Goal: Transaction & Acquisition: Purchase product/service

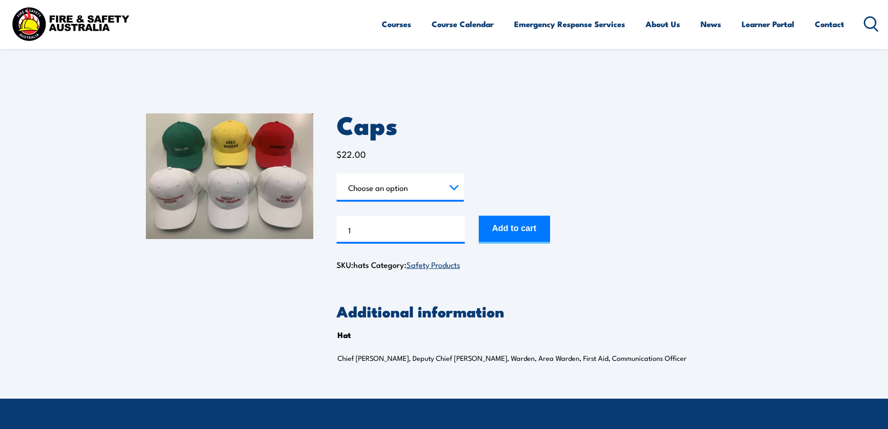
click at [454, 187] on select "Choose an option Chief Warden Deputy Chief Warden Warden Area Warden First Aid …" at bounding box center [400, 187] width 127 height 28
click at [337, 173] on select "Choose an option Chief Warden Deputy Chief Warden Warden Area Warden First Aid …" at bounding box center [400, 187] width 127 height 28
select select "Deputy Chief Warden"
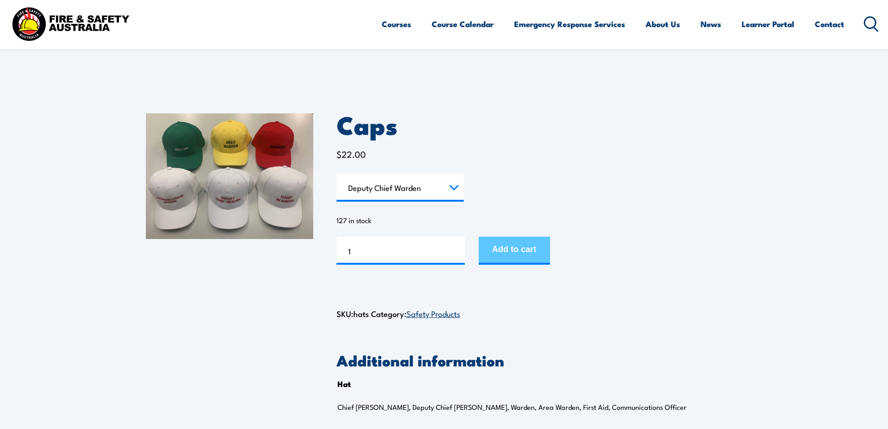
click at [539, 244] on button "Add to cart" at bounding box center [514, 250] width 71 height 28
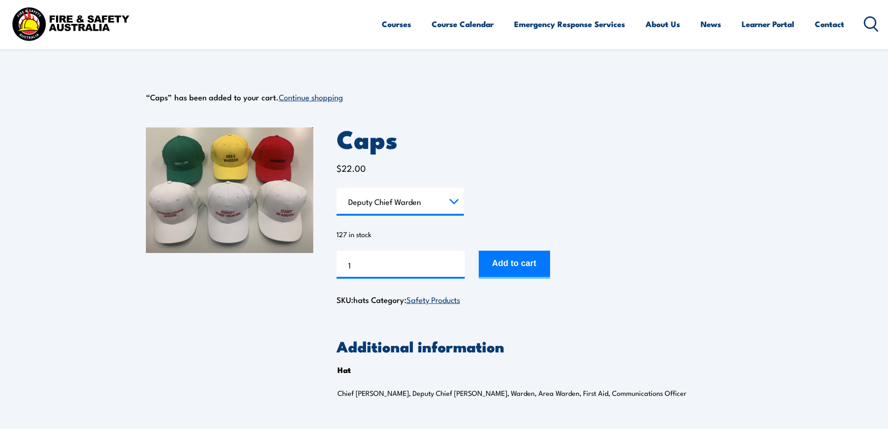
select select "Deputy Chief Warden"
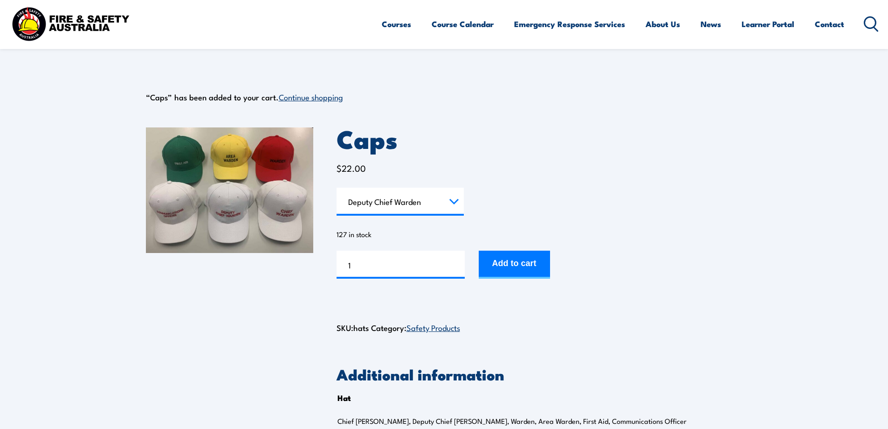
scroll to position [14, 0]
